Goal: Information Seeking & Learning: Learn about a topic

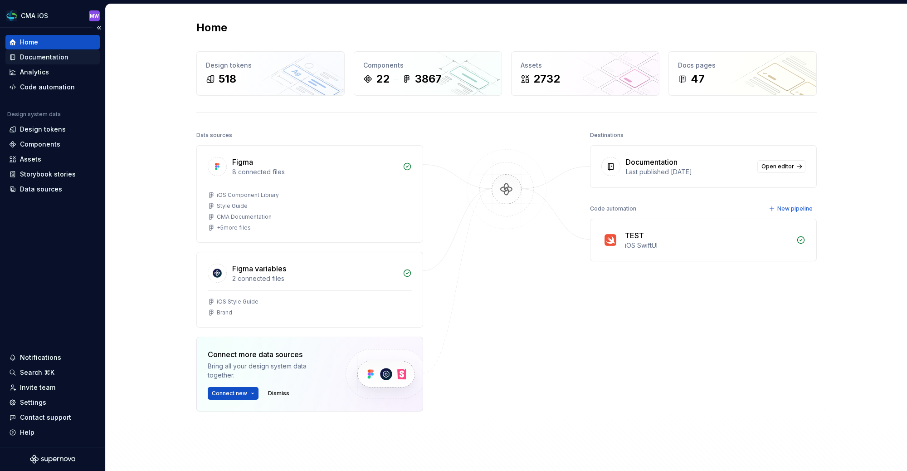
click at [62, 62] on div "Documentation" at bounding box center [52, 57] width 94 height 15
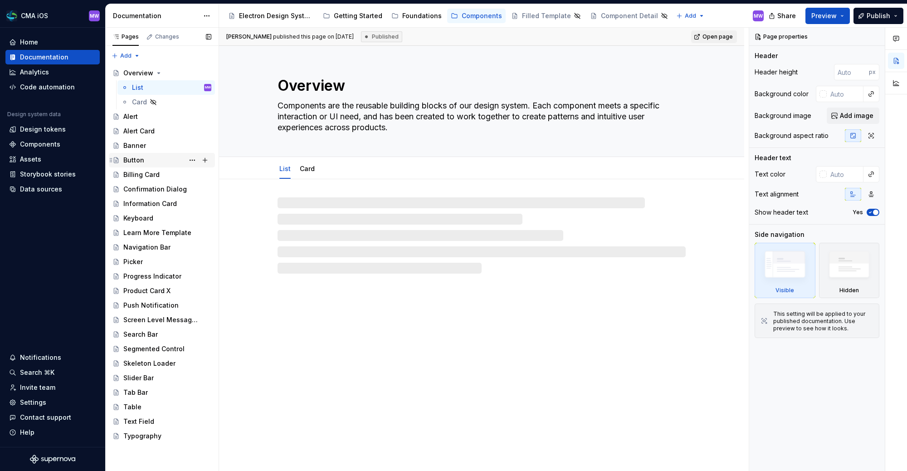
click at [147, 161] on div "Button" at bounding box center [167, 160] width 88 height 13
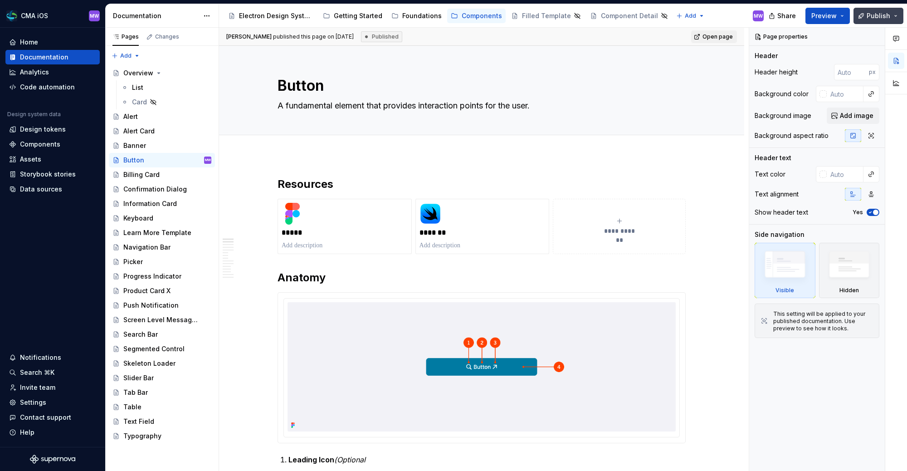
click at [898, 16] on button "Publish" at bounding box center [879, 16] width 50 height 16
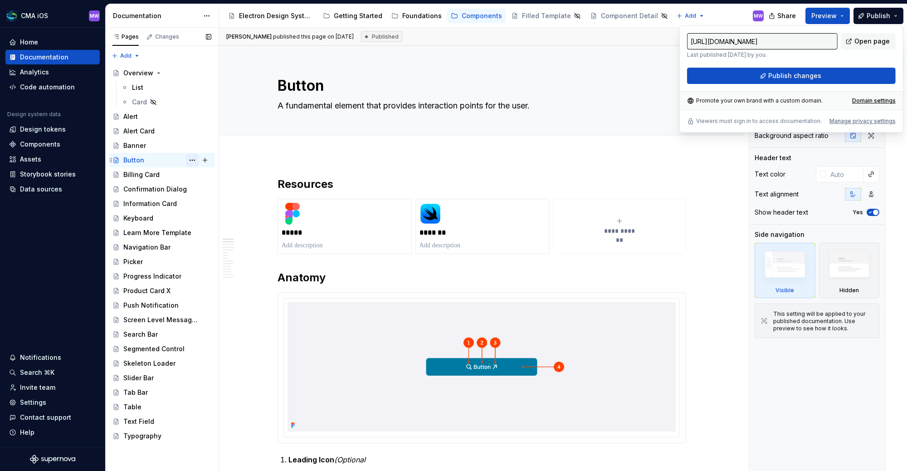
click at [193, 158] on button "Page tree" at bounding box center [192, 160] width 13 height 13
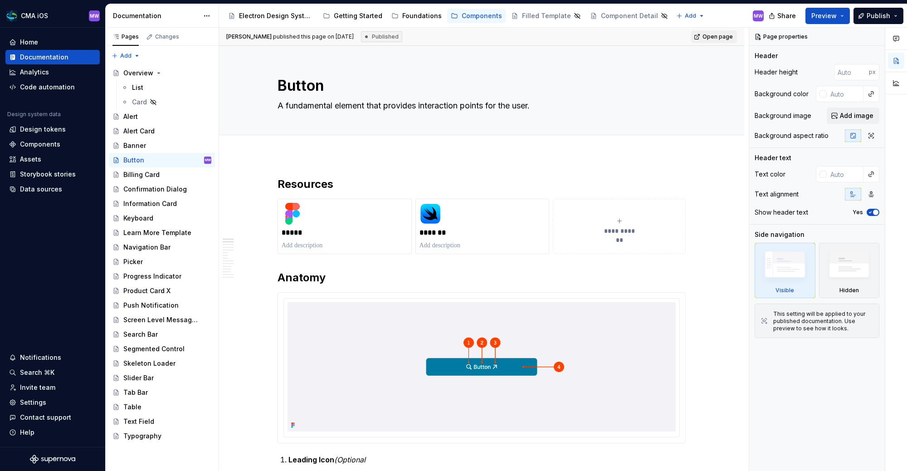
click at [368, 166] on html "CMA iOS MW Home Documentation Analytics Code automation Design system data Desi…" at bounding box center [453, 235] width 907 height 471
click at [192, 161] on button "Page tree" at bounding box center [192, 160] width 13 height 13
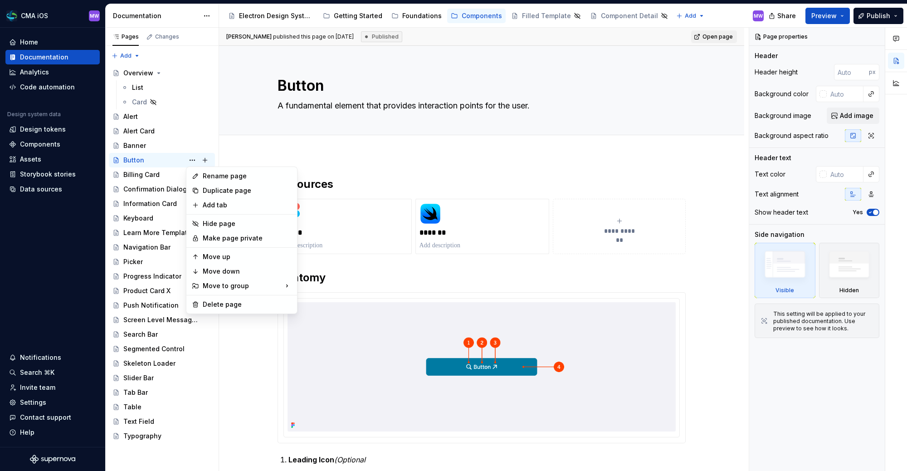
click at [383, 173] on html "CMA iOS MW Home Documentation Analytics Code automation Design system data Desi…" at bounding box center [453, 235] width 907 height 471
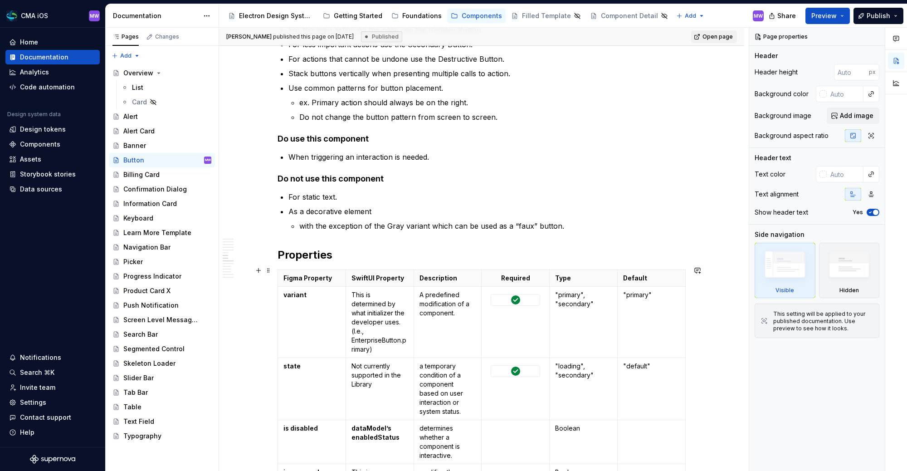
scroll to position [1134, 0]
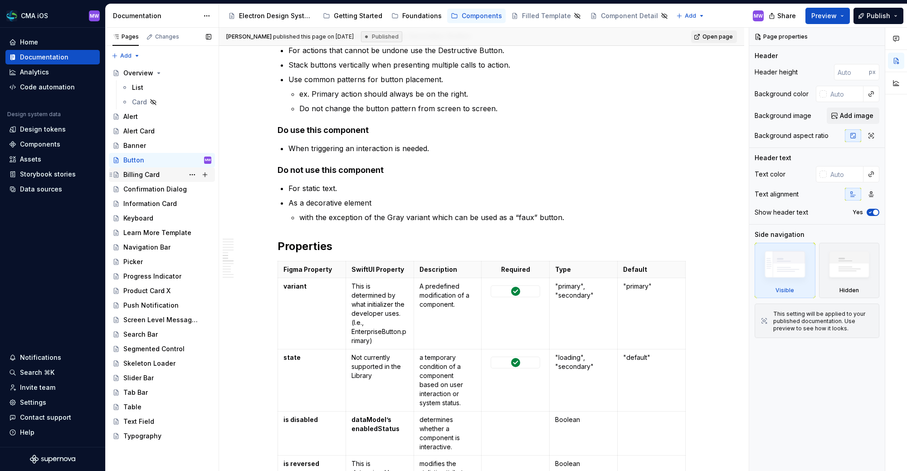
click at [153, 177] on div "Billing Card" at bounding box center [141, 174] width 36 height 9
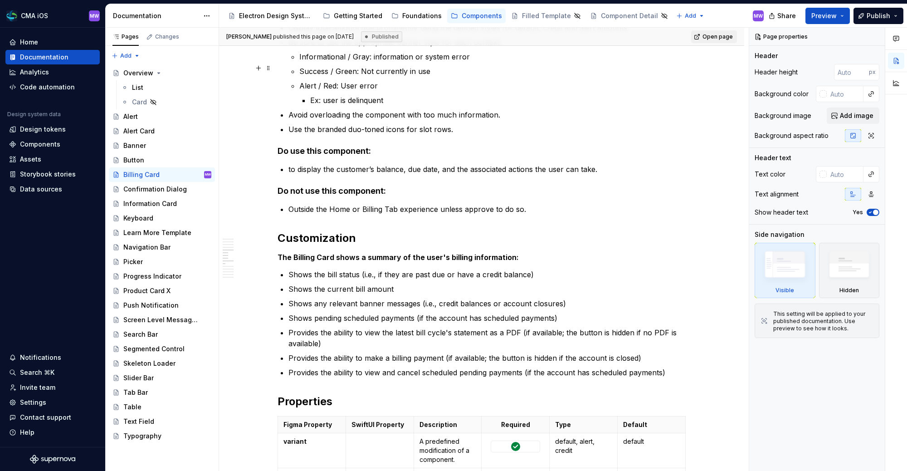
scroll to position [1462, 0]
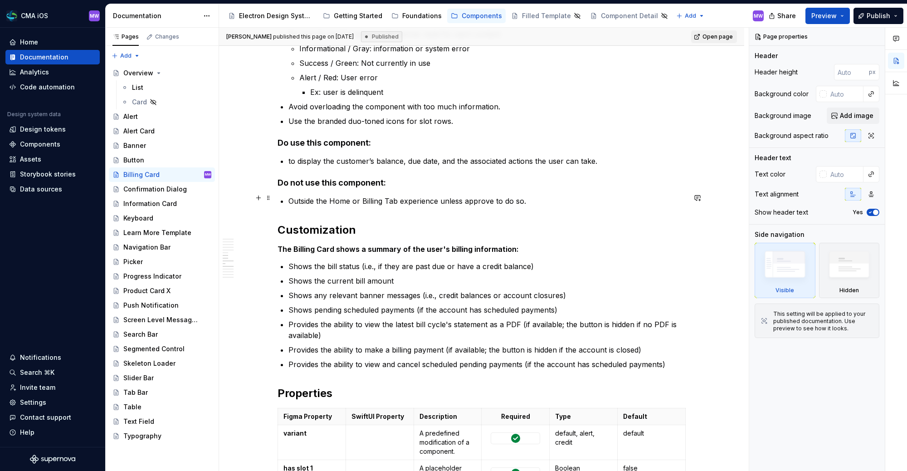
type textarea "*"
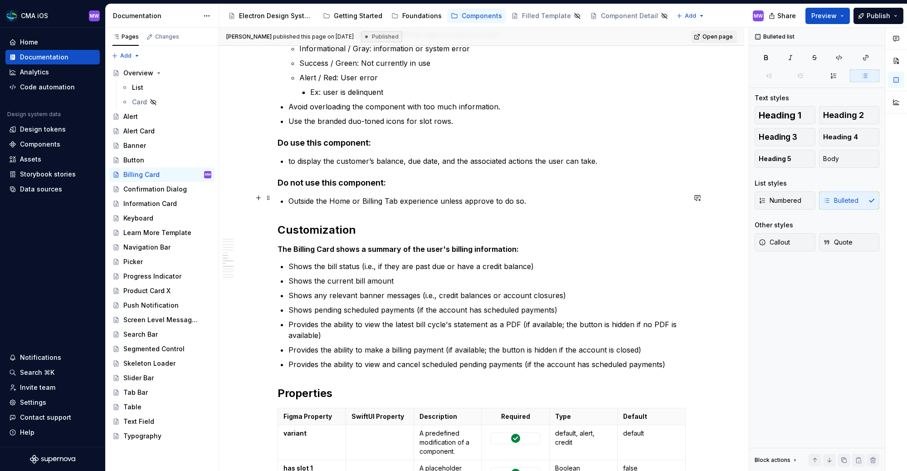
click at [491, 199] on p "Outside the Home or Billing Tab experience unless approve to do so." at bounding box center [487, 201] width 397 height 11
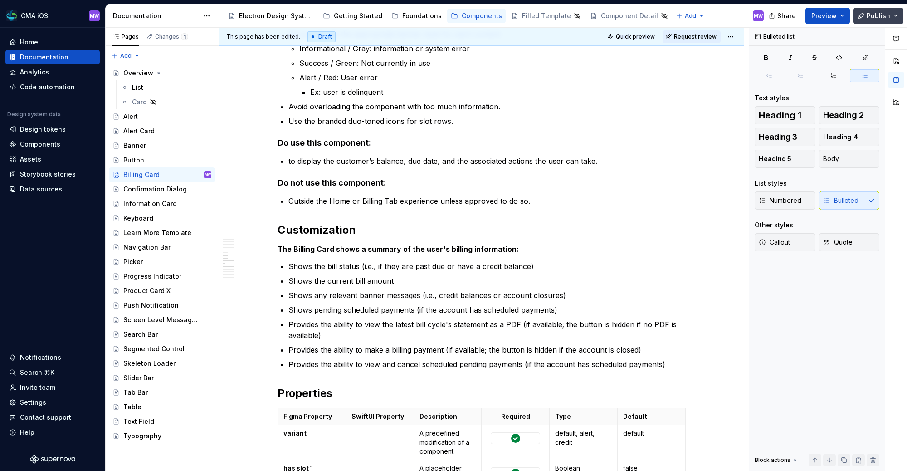
click at [875, 14] on span "Publish" at bounding box center [879, 15] width 24 height 9
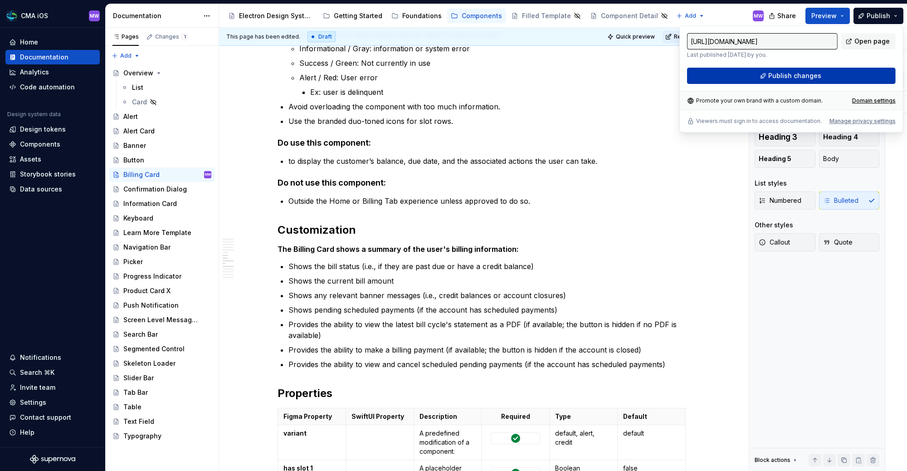
click at [806, 76] on span "Publish changes" at bounding box center [795, 75] width 53 height 9
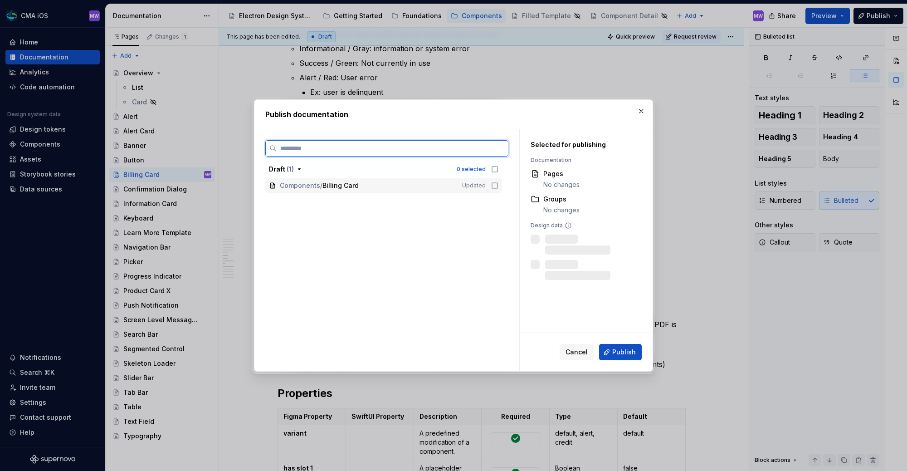
click at [499, 188] on icon at bounding box center [494, 185] width 7 height 7
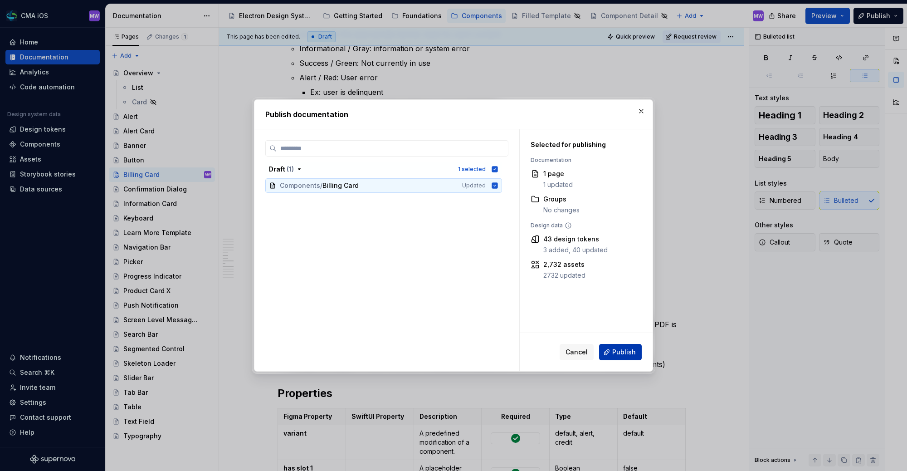
click at [636, 357] on button "Publish" at bounding box center [620, 352] width 43 height 16
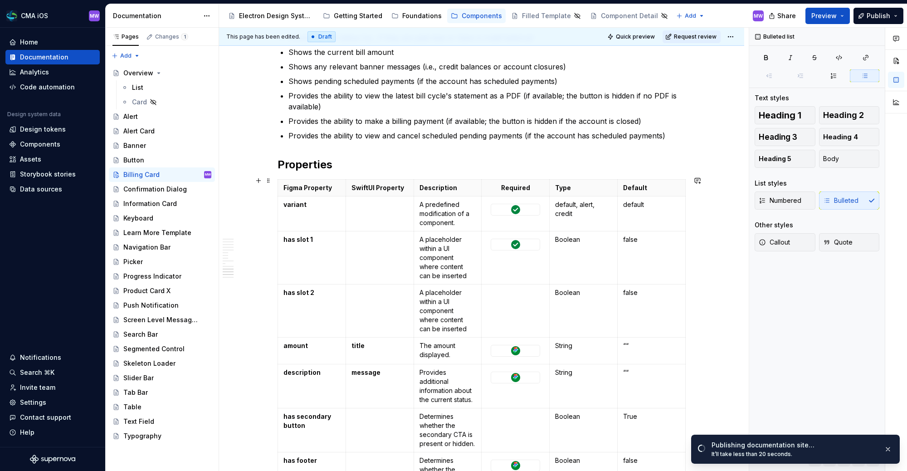
scroll to position [1550, 0]
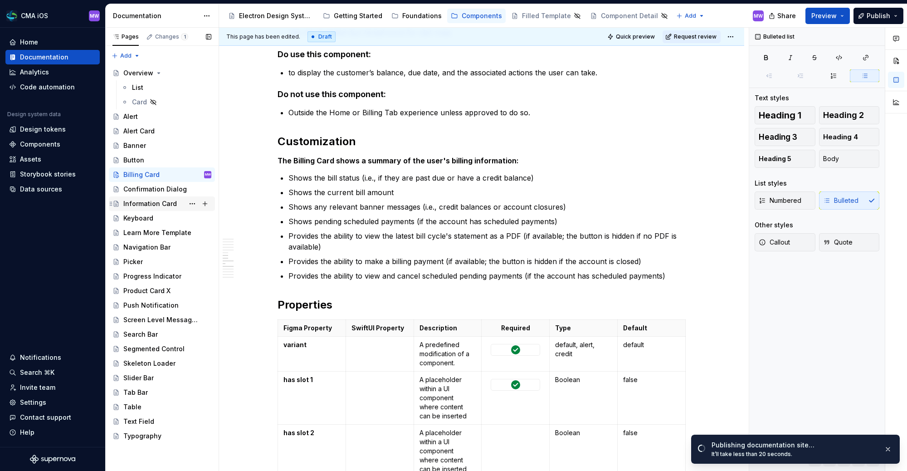
click at [150, 203] on div "Information Card" at bounding box center [150, 203] width 54 height 9
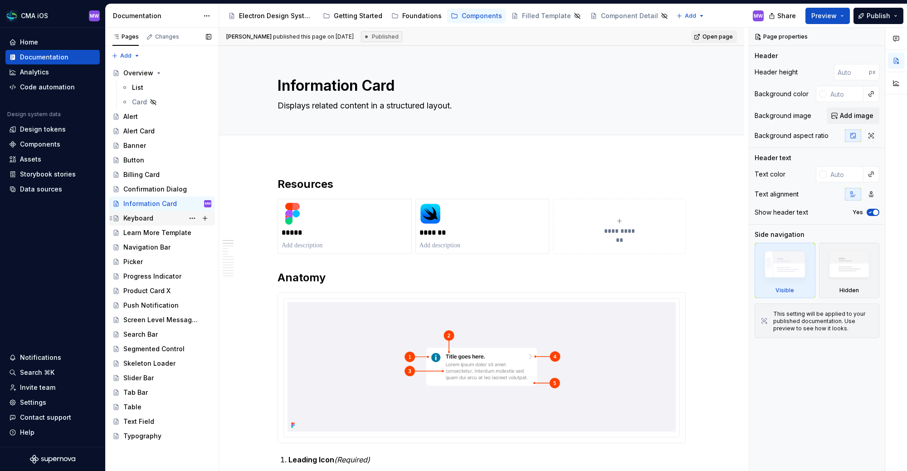
click at [135, 222] on div "Keyboard" at bounding box center [167, 218] width 88 height 13
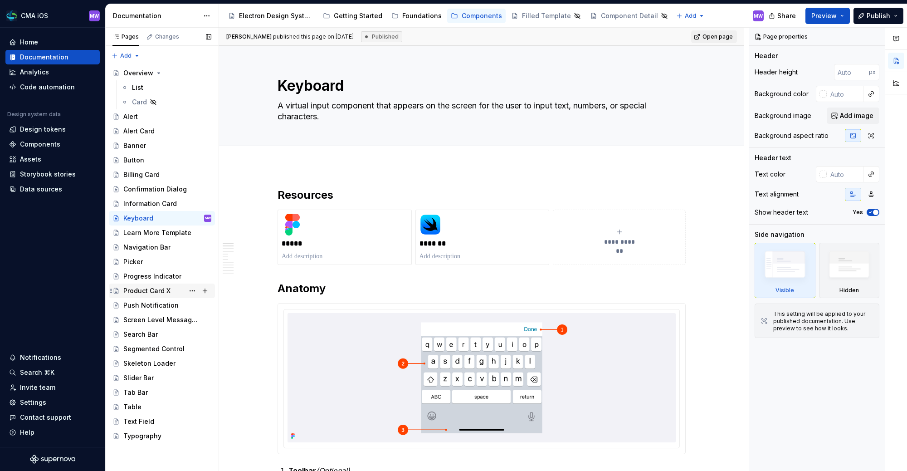
click at [158, 293] on div "Product Card X" at bounding box center [146, 290] width 47 height 9
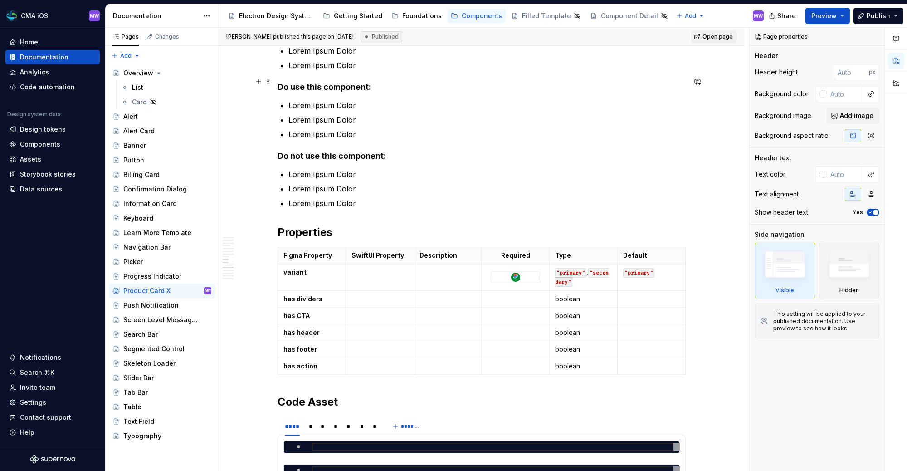
scroll to position [3627, 0]
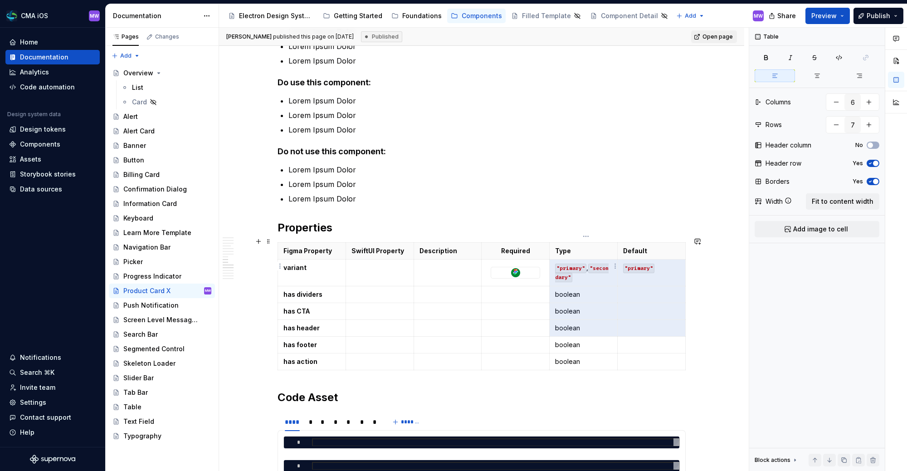
drag, startPoint x: 659, startPoint y: 319, endPoint x: 585, endPoint y: 260, distance: 94.9
click at [585, 260] on tbody "Figma Property SwiftUI Property Description Required Type Default variant "prim…" at bounding box center [482, 307] width 408 height 128
drag, startPoint x: 661, startPoint y: 285, endPoint x: 579, endPoint y: 270, distance: 83.8
click at [579, 270] on tbody "Figma Property SwiftUI Property Description Required Type Default variant "prim…" at bounding box center [482, 307] width 408 height 128
click at [837, 58] on icon "button" at bounding box center [839, 57] width 7 height 7
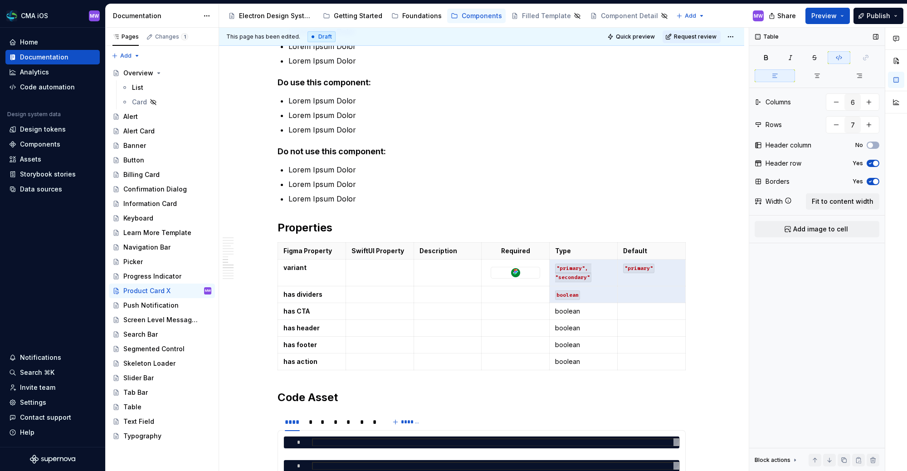
click at [837, 58] on icon "button" at bounding box center [839, 57] width 7 height 7
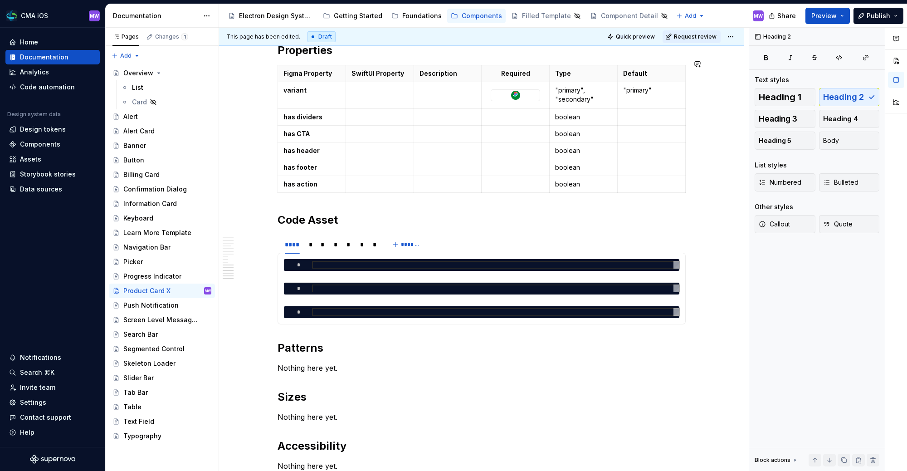
scroll to position [4012, 0]
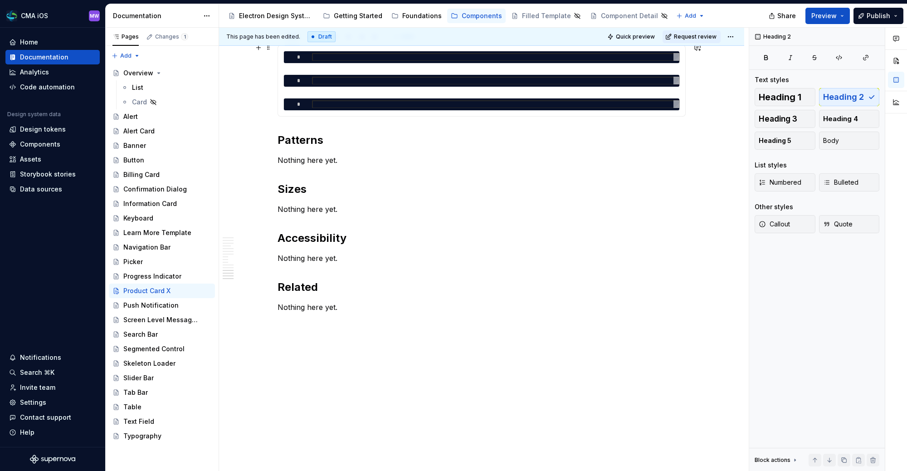
type textarea "*"
